Goal: Transaction & Acquisition: Purchase product/service

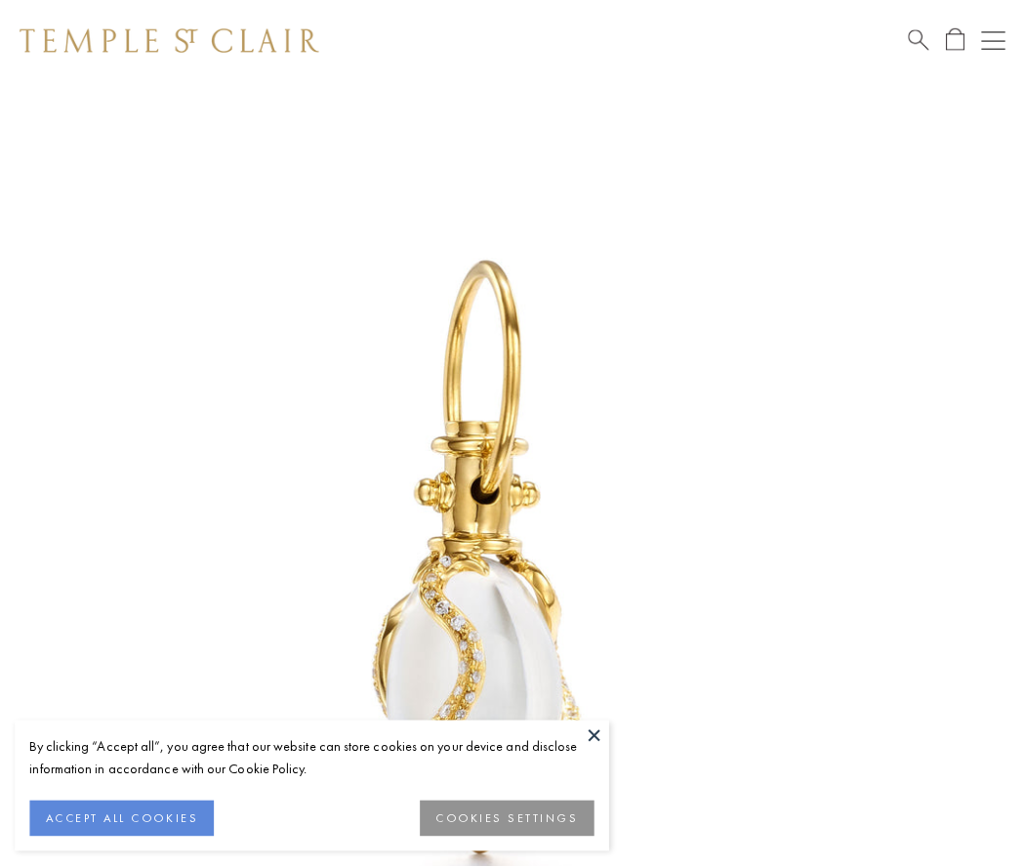
scroll to position [24, 0]
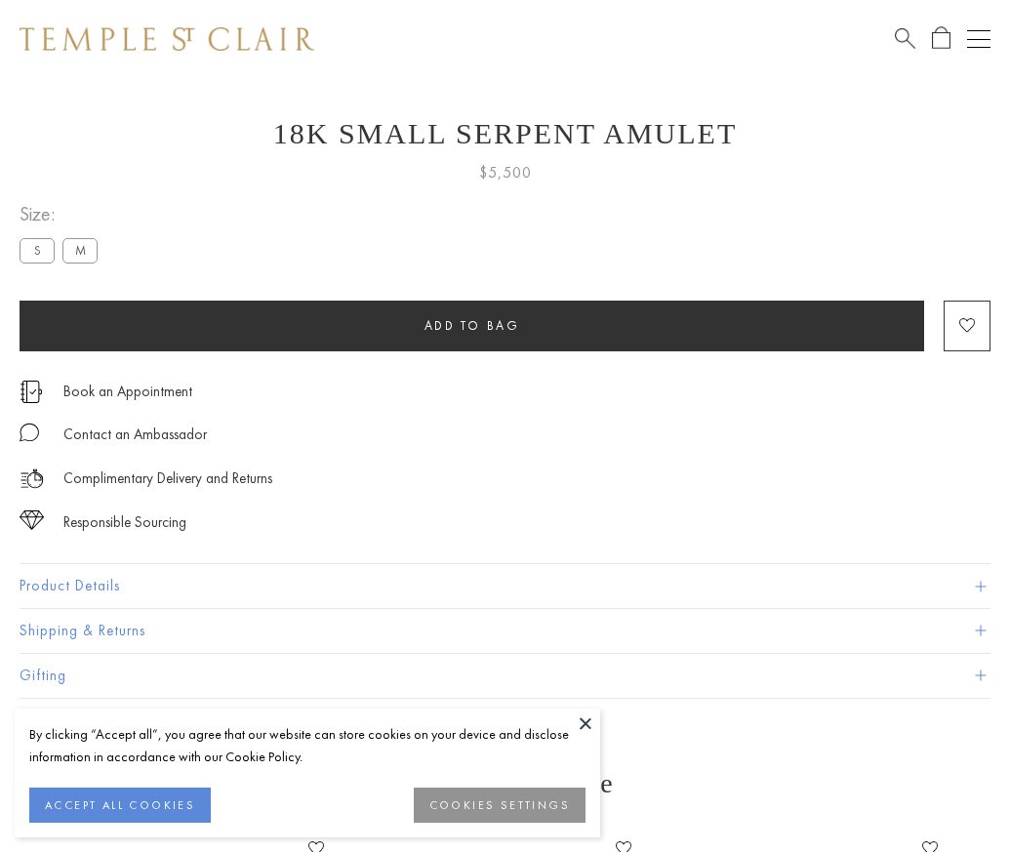
click at [471, 325] on span "Add to bag" at bounding box center [472, 325] width 96 height 17
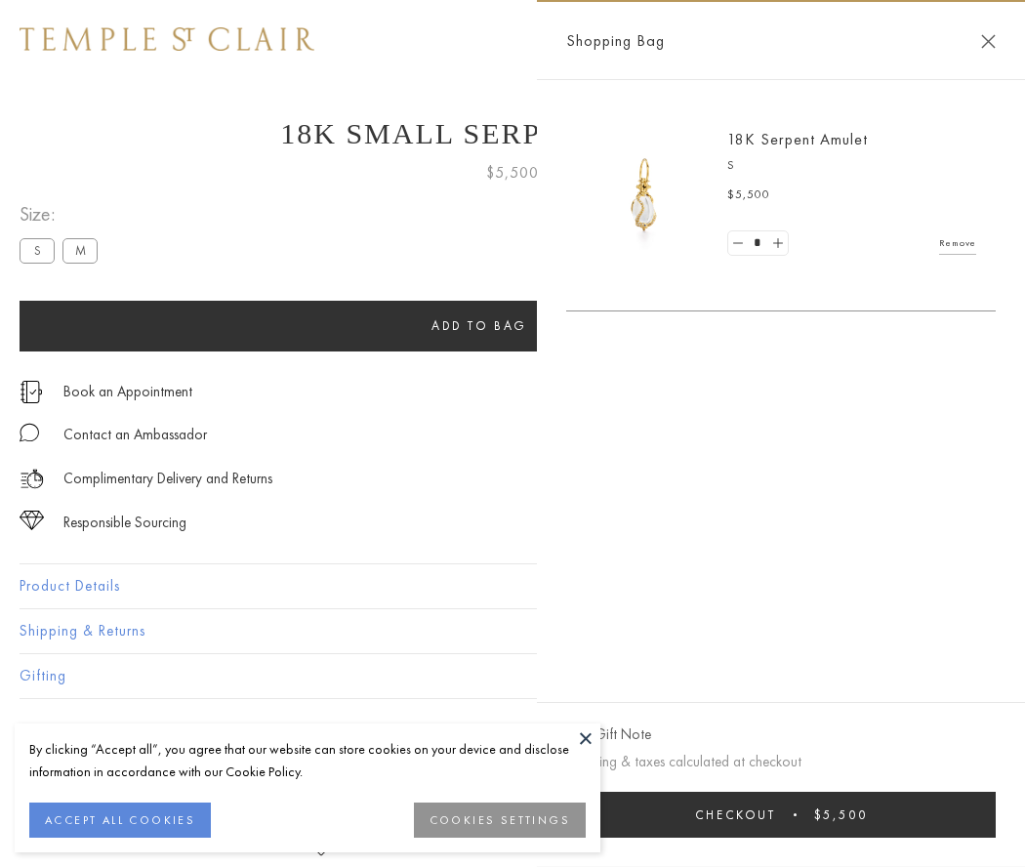
click at [796, 814] on span "submit" at bounding box center [794, 814] width 3 height 3
